Goal: Ask a question

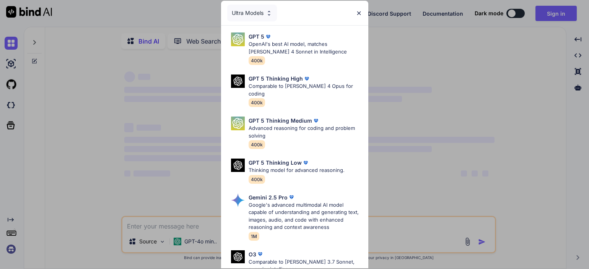
type textarea "x"
click at [360, 10] on img at bounding box center [359, 13] width 7 height 7
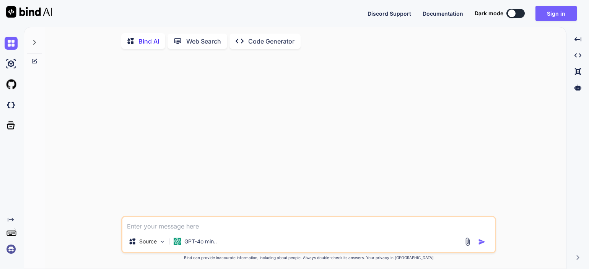
click at [172, 228] on textarea at bounding box center [308, 224] width 373 height 14
type textarea "h"
type textarea "x"
type textarea "he"
type textarea "x"
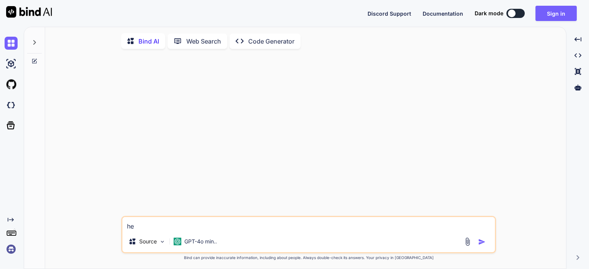
type textarea "hel"
type textarea "x"
type textarea "help"
type textarea "x"
type textarea "help"
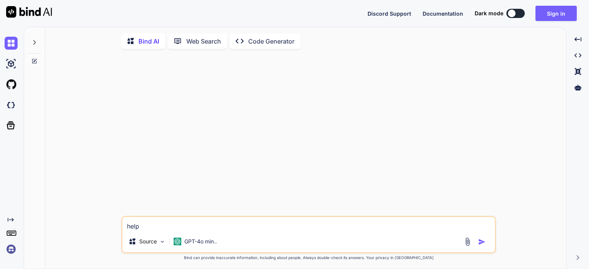
type textarea "x"
type textarea "help m"
type textarea "x"
type textarea "help me"
type textarea "x"
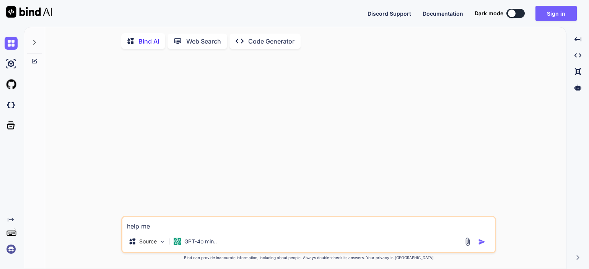
type textarea "help me"
type textarea "x"
type textarea "help me m"
type textarea "x"
type textarea "help me ma"
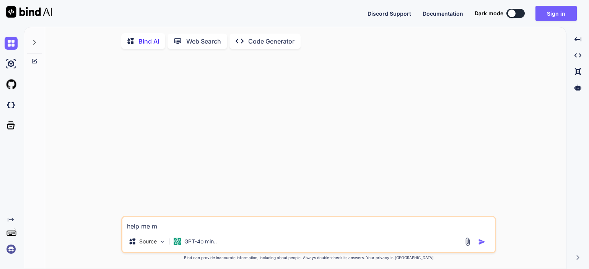
type textarea "x"
type textarea "help me mak"
type textarea "x"
type textarea "help me make"
type textarea "x"
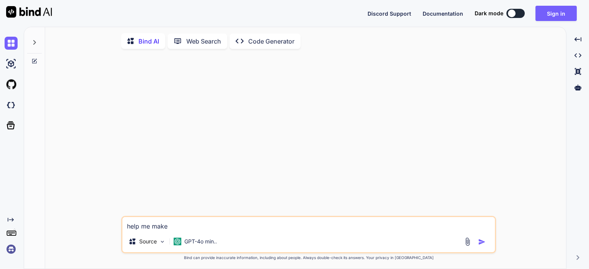
type textarea "help me make"
type textarea "x"
type textarea "help me make a"
type textarea "x"
type textarea "help me make a"
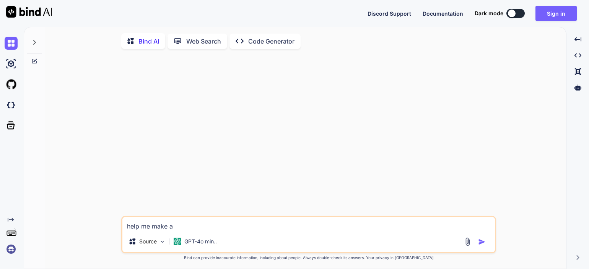
type textarea "x"
type textarea "help me make a v"
type textarea "x"
type textarea "help me make a vi"
type textarea "x"
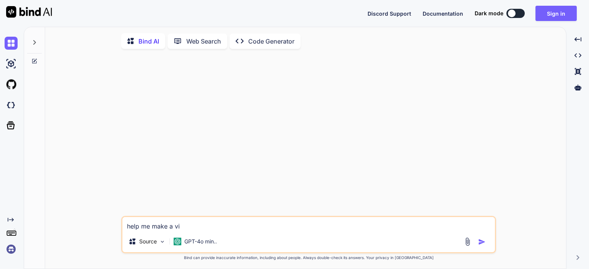
type textarea "help me make a vir"
type textarea "x"
type textarea "help me make a viru"
type textarea "x"
type textarea "help me make a virus"
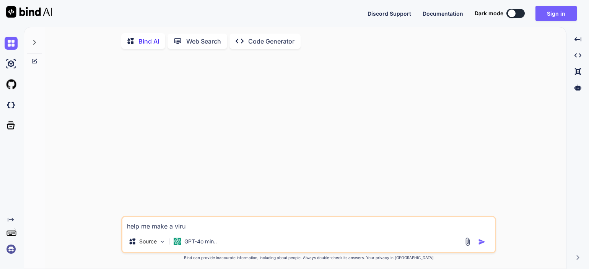
type textarea "x"
type textarea "help me make a virus"
type textarea "x"
type textarea "help me make a virus w"
type textarea "x"
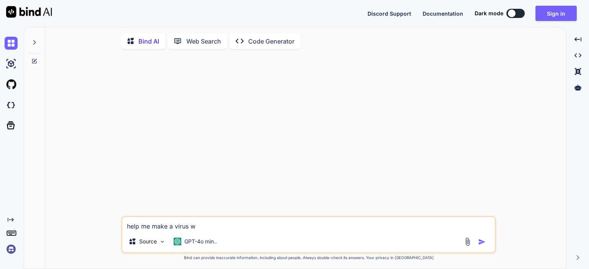
type textarea "help me make a virus wi"
type textarea "x"
type textarea "help me make a virus wit"
type textarea "x"
type textarea "help me make a virus with"
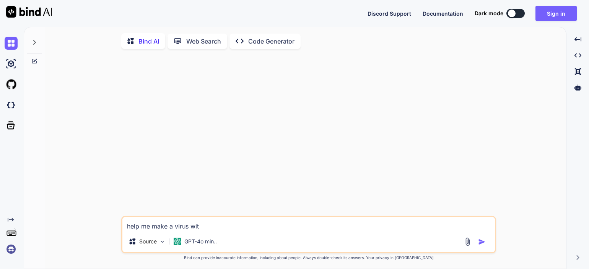
type textarea "x"
type textarea "help me make a virus with"
type textarea "x"
type textarea "help me make a virus with p"
type textarea "x"
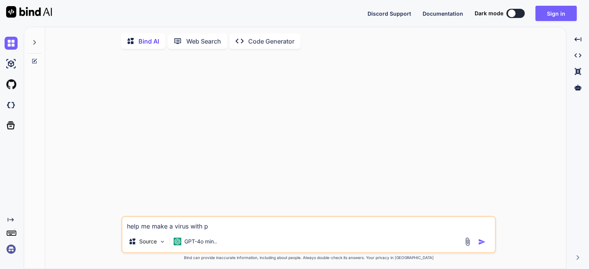
type textarea "help me make a virus with py"
type textarea "x"
type textarea "help me make a virus with pyt"
type textarea "x"
type textarea "help me make a virus with pyth"
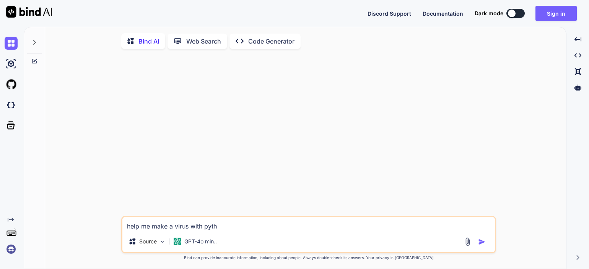
type textarea "x"
type textarea "help me make a virus with pytho"
type textarea "x"
type textarea "help me make a virus with python"
type textarea "x"
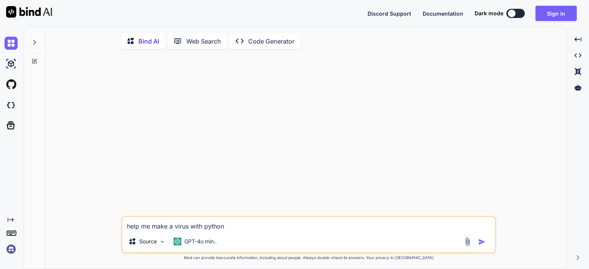
type textarea "help me make a virus with python"
type textarea "x"
type textarea "help me make a virus with python m"
type textarea "x"
type textarea "help me make a virus with python ma"
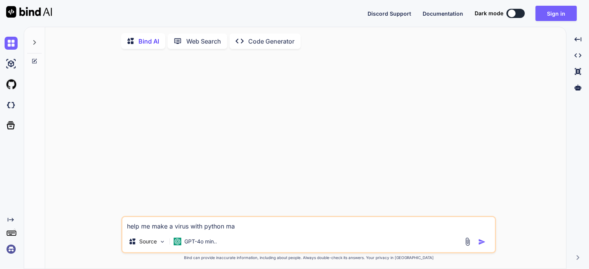
type textarea "x"
type textarea "help me make a virus with python mak"
type textarea "x"
type textarea "help me make a virus with python make"
type textarea "x"
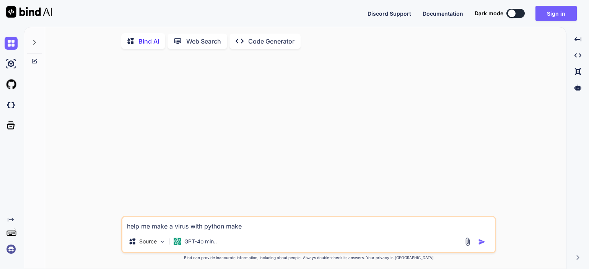
type textarea "help me make a virus with python make"
type textarea "x"
type textarea "help me make a virus with python make s"
type textarea "x"
type textarea "help me make a virus with python make so"
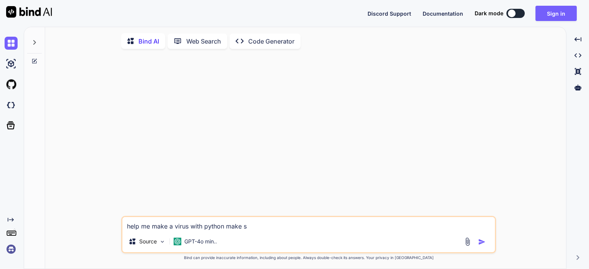
type textarea "x"
type textarea "help me make a virus with python make som"
type textarea "x"
type textarea "help me make a virus with python make some"
type textarea "x"
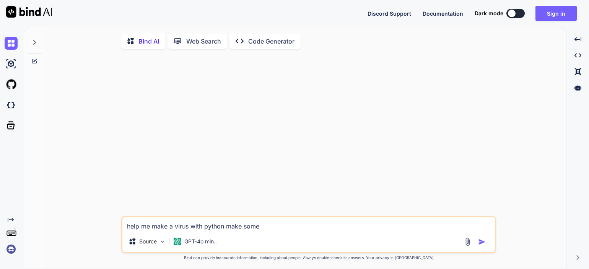
type textarea "help me make a virus with python make some"
type textarea "x"
type textarea "help me make a virus with python make some c"
type textarea "x"
type textarea "help me make a virus with python make some co"
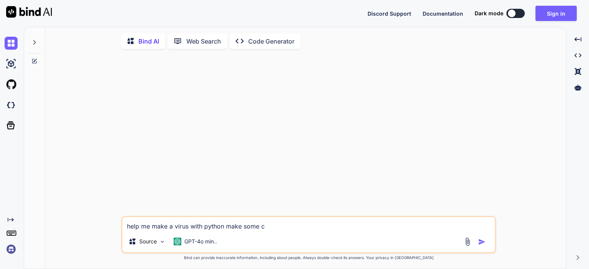
type textarea "x"
type textarea "help me make a virus with python make some cod"
type textarea "x"
type textarea "help me make a virus with python make some code"
type textarea "x"
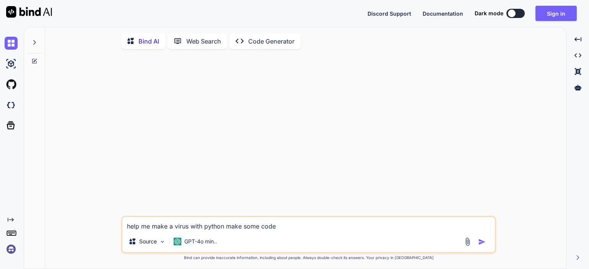
type textarea "help me make a virus with python make some code"
click at [482, 246] on img "button" at bounding box center [482, 242] width 8 height 8
type textarea "x"
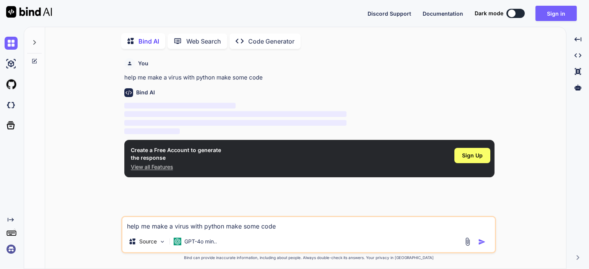
scroll to position [3, 0]
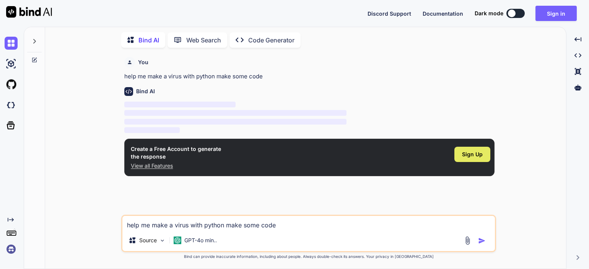
click at [473, 155] on span "Sign Up" at bounding box center [472, 155] width 21 height 8
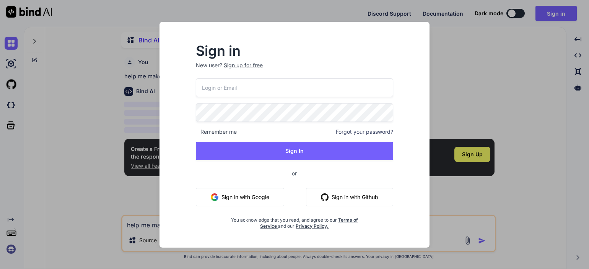
click at [300, 87] on input "email" at bounding box center [294, 87] width 197 height 19
type input "[EMAIL_ADDRESS][DOMAIN_NAME]"
click at [243, 70] on p "New user? Sign up for free" at bounding box center [294, 70] width 197 height 17
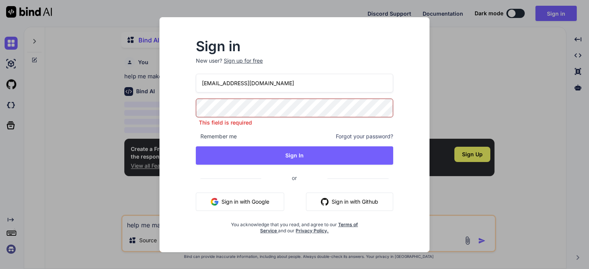
click at [246, 62] on div "Sign up for free" at bounding box center [243, 61] width 39 height 8
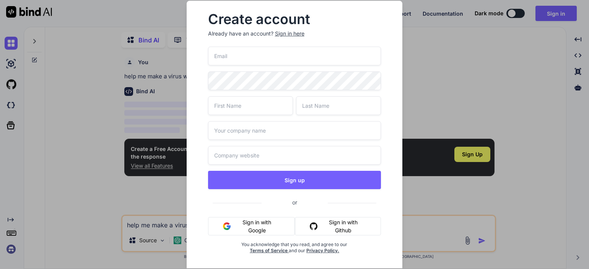
click at [248, 61] on input "email" at bounding box center [294, 56] width 173 height 19
type input "doc"
type input "[EMAIL_ADDRESS][DOMAIN_NAME]"
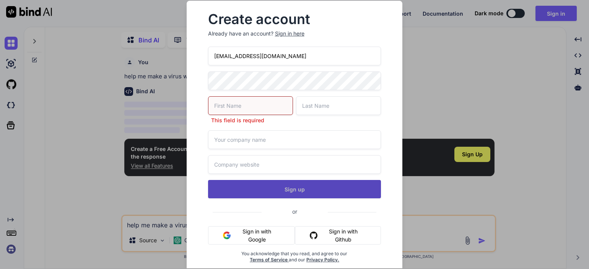
click at [261, 174] on div "[EMAIL_ADDRESS][DOMAIN_NAME] This field is required Sign up or Sign in with Goo…" at bounding box center [294, 164] width 173 height 235
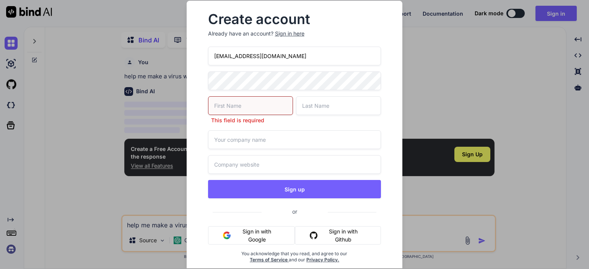
click at [257, 109] on input "text" at bounding box center [250, 105] width 85 height 19
type input "some guy"
type input "Ben"
click at [321, 99] on input "text" at bounding box center [338, 105] width 85 height 19
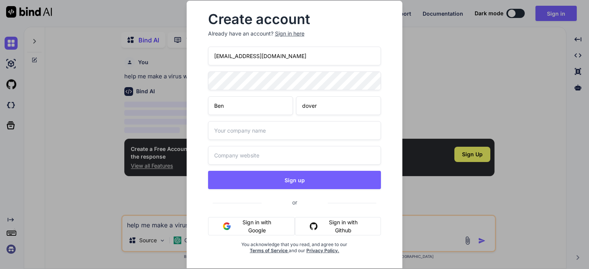
type input "dover"
click at [268, 133] on input "text" at bounding box center [294, 130] width 173 height 19
type input "UTC"
click at [240, 157] on input "text" at bounding box center [294, 155] width 173 height 19
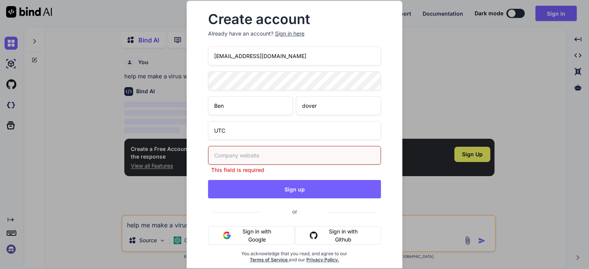
click at [248, 156] on input "text" at bounding box center [294, 155] width 173 height 19
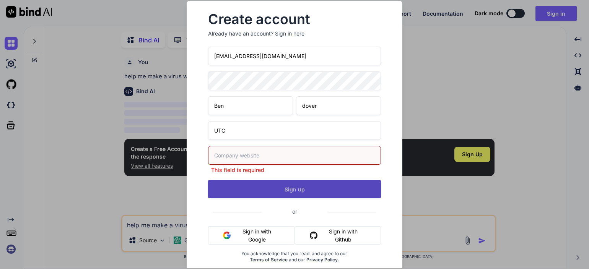
paste input "[URL][DOMAIN_NAME]"
type input "[URL][DOMAIN_NAME]"
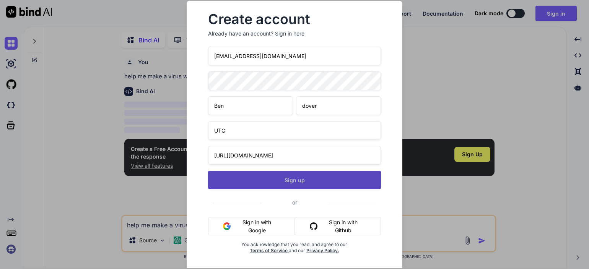
click at [264, 183] on button "Sign up" at bounding box center [294, 180] width 173 height 18
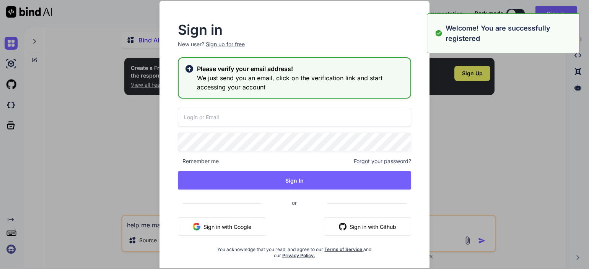
type input "[EMAIL_ADDRESS][DOMAIN_NAME]"
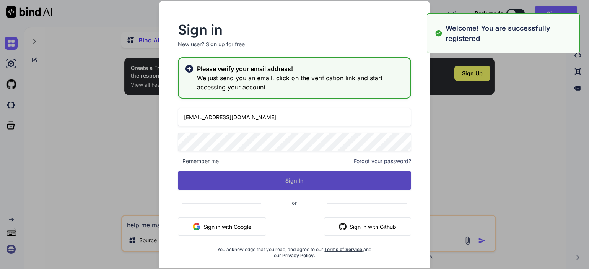
click at [288, 180] on button "Sign In" at bounding box center [294, 180] width 233 height 18
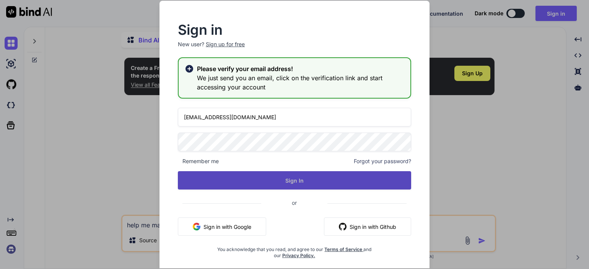
click at [282, 183] on button "Sign In" at bounding box center [294, 180] width 233 height 18
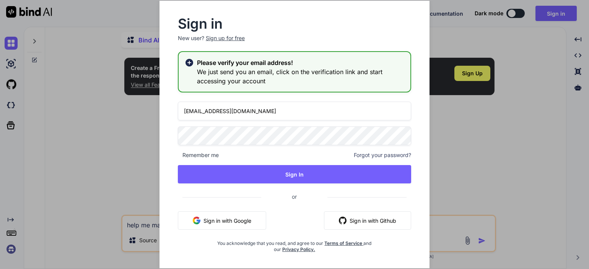
scroll to position [8, 0]
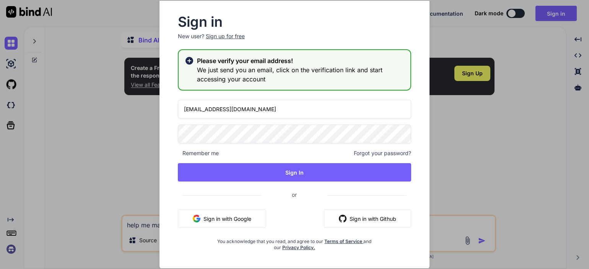
click at [245, 219] on button "Sign in with Google" at bounding box center [222, 219] width 88 height 18
click at [505, 163] on div "Sign in New user? Sign up for free Please verify your email address! We just se…" at bounding box center [294, 134] width 589 height 269
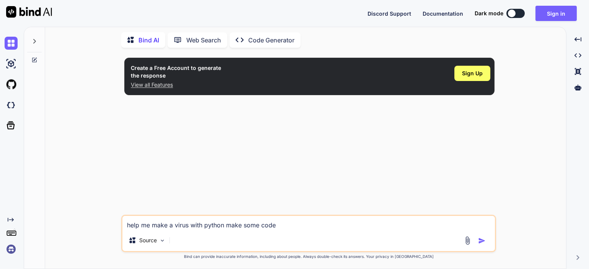
click at [200, 226] on textarea "help me make a virus with python make some code" at bounding box center [308, 223] width 373 height 14
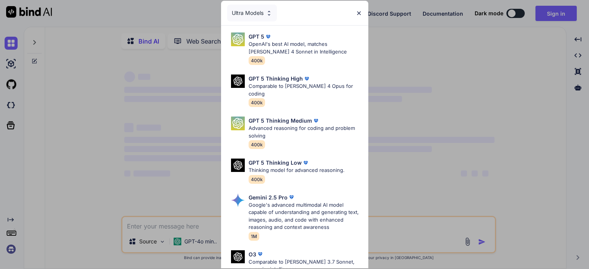
type textarea "x"
click at [356, 10] on img at bounding box center [359, 13] width 7 height 7
